Goal: Transaction & Acquisition: Book appointment/travel/reservation

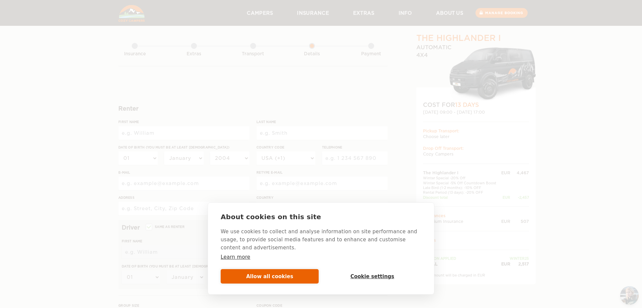
click at [273, 275] on button "Allow all cookies" at bounding box center [270, 276] width 98 height 14
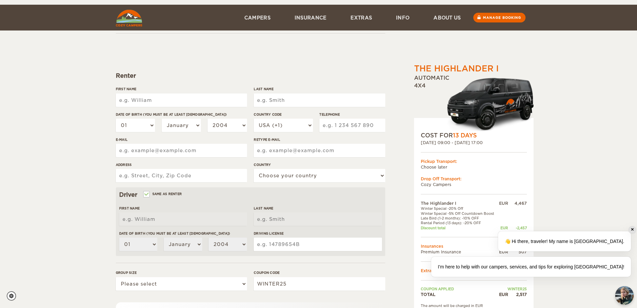
scroll to position [67, 0]
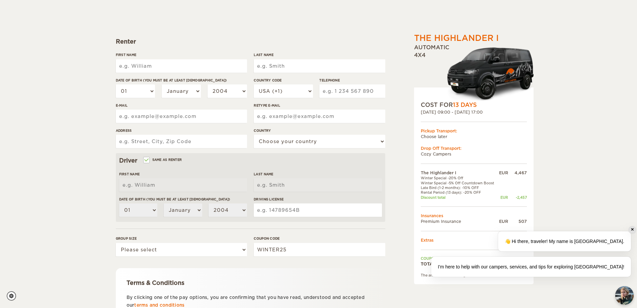
click at [631, 229] on div "✕" at bounding box center [631, 229] width 7 height 7
click at [159, 67] on input "First Name" at bounding box center [181, 65] width 131 height 13
type input "Mauro"
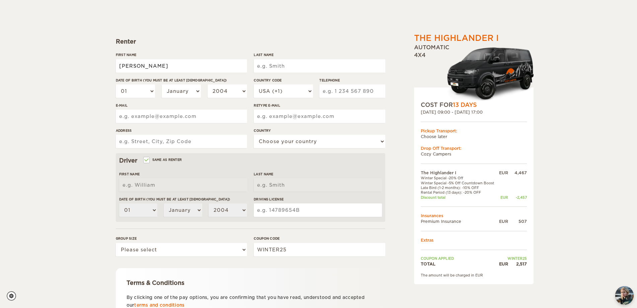
type input "Jordão Neto"
select select "55"
type input "19993370005"
type input "mauro_netoo@hotmail.com"
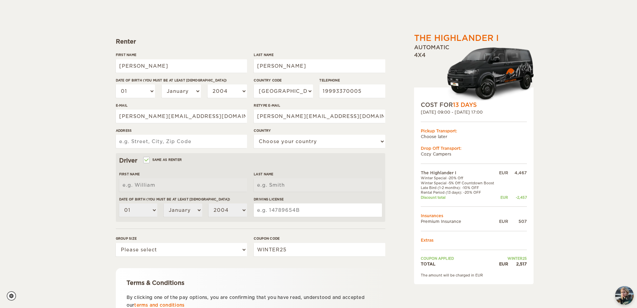
type input "Rua Floriano Peixoto, 688"
select select "29"
type input "Mauro"
type input "Jordão Neto"
click at [270, 65] on input "Jordão Neto" at bounding box center [319, 65] width 131 height 13
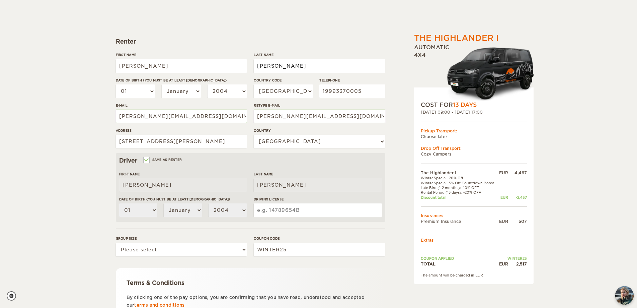
type input "Jordao Neto"
click at [139, 88] on select "01 02 03 04 05 06 07 08 09 10 11 12 13 14 15 16 17 18 19 20 21 22 23 24 25 26 2…" at bounding box center [135, 90] width 39 height 13
select select "30"
click at [116, 84] on select "01 02 03 04 05 06 07 08 09 10 11 12 13 14 15 16 17 18 19 20 21 22 23 24 25 26 2…" at bounding box center [135, 90] width 39 height 13
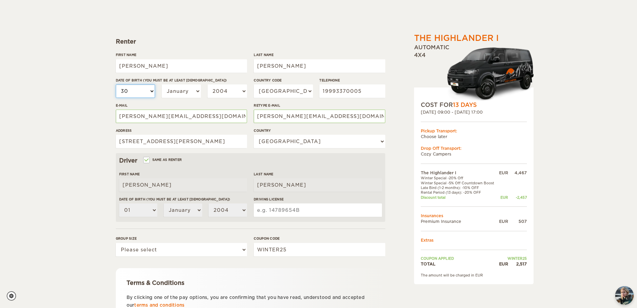
select select "30"
click at [181, 95] on select "January February March April May June July August September October November De…" at bounding box center [181, 90] width 39 height 13
select select "07"
click at [162, 84] on select "January February March April May June July August September October November De…" at bounding box center [181, 90] width 39 height 13
select select "07"
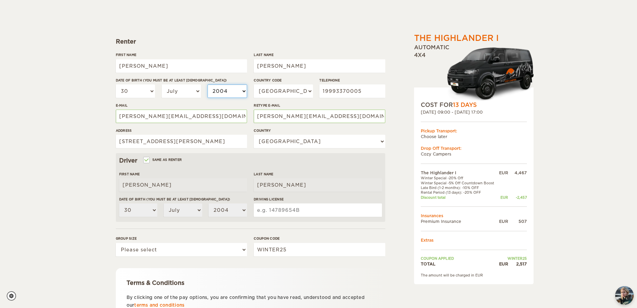
click at [238, 86] on select "2004 2003 2002 2001 2000 1999 1998 1997 1996 1995 1994 1993 1992 1991 1990 1989…" at bounding box center [226, 90] width 39 height 13
select select "1994"
click at [207, 84] on select "2004 2003 2002 2001 2000 1999 1998 1997 1996 1995 1994 1993 1992 1991 1990 1989…" at bounding box center [226, 90] width 39 height 13
select select "1994"
click at [178, 141] on input "Rua Floriano Peixoto, 688" at bounding box center [181, 141] width 131 height 13
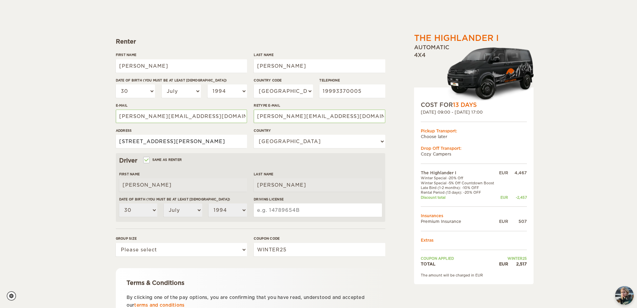
scroll to position [0, 50]
type input "Rua Floriano Peixoto 688 Espirito Santo do Pinhal SP 13992694"
click at [260, 202] on div "Driving License" at bounding box center [318, 208] width 128 height 25
click at [262, 211] on input "Driving License" at bounding box center [318, 209] width 128 height 13
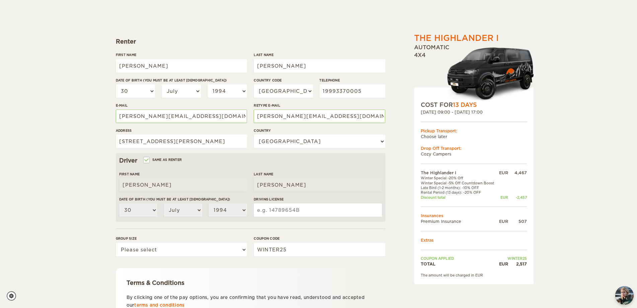
drag, startPoint x: 262, startPoint y: 211, endPoint x: 279, endPoint y: 212, distance: 16.8
click at [281, 214] on input "Driving License" at bounding box center [318, 209] width 128 height 13
click at [279, 212] on input "Driving License" at bounding box center [318, 209] width 128 height 13
type input "05617350510"
click at [176, 255] on select "Please select 1 2" at bounding box center [181, 249] width 131 height 13
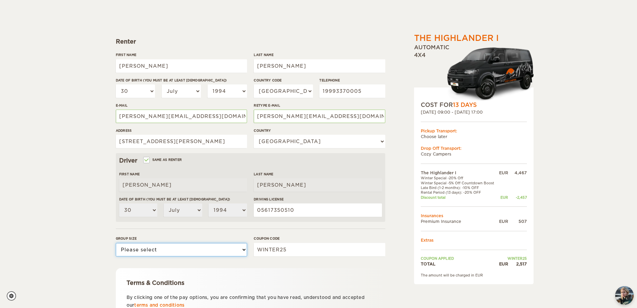
select select "2"
click at [116, 243] on select "Please select 1 2" at bounding box center [181, 249] width 131 height 13
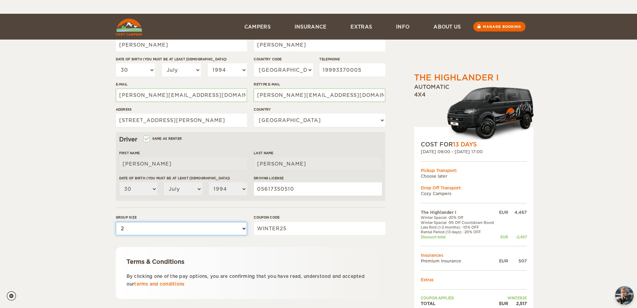
scroll to position [127, 0]
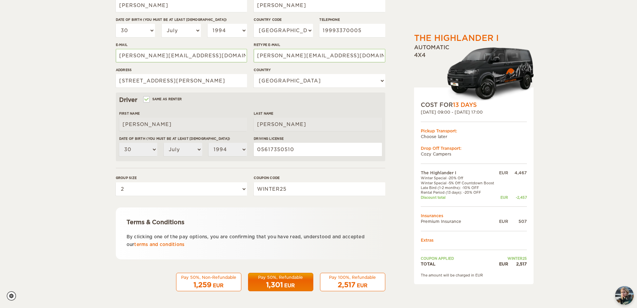
click at [342, 285] on span "2,517" at bounding box center [347, 284] width 18 height 8
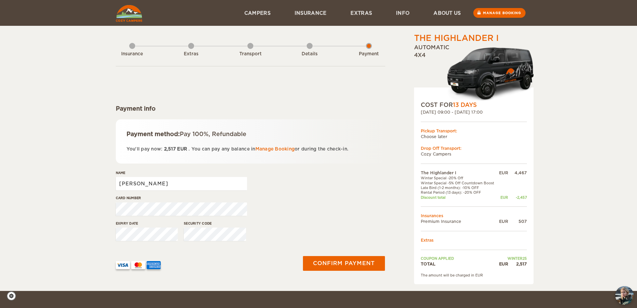
click at [191, 185] on input "[PERSON_NAME]" at bounding box center [181, 183] width 131 height 13
type input "[PERSON_NAME] [PERSON_NAME]"
click at [359, 259] on button "Confirm payment" at bounding box center [344, 262] width 84 height 15
click at [0, 170] on html "WINTER SPECIAL Up to 50% OFF winter rentals Days 9 9 0 0 1 1 1 1 Hours 1 1 1 1 …" at bounding box center [318, 217] width 637 height 434
click at [79, 232] on div "The Highlander I Expand Collapse Total 2,517 EUR Automatic 4x4 COST FOR 13 Days…" at bounding box center [318, 145] width 637 height 290
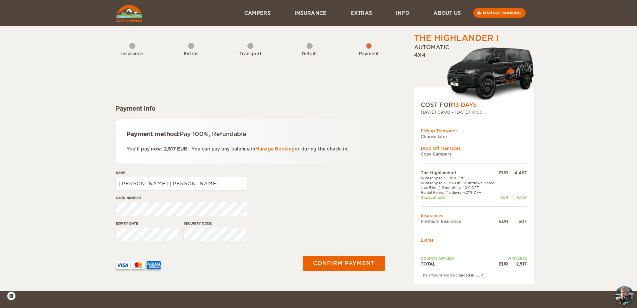
click at [148, 231] on div "Expiry date Security code" at bounding box center [250, 233] width 269 height 25
click at [382, 264] on button "Confirm payment" at bounding box center [344, 262] width 84 height 15
